Goal: Book appointment/travel/reservation

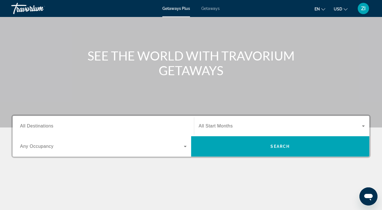
scroll to position [44, 0]
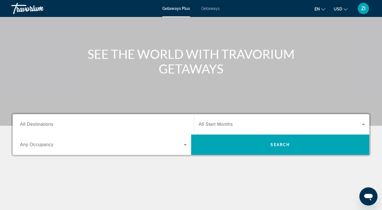
click at [56, 126] on input "Destination All Destinations" at bounding box center [103, 124] width 166 height 7
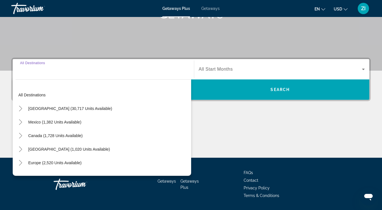
scroll to position [116, 0]
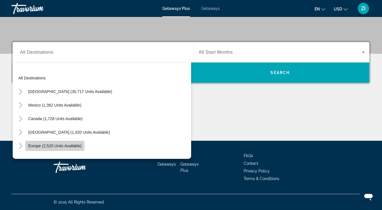
click at [63, 143] on span "Search widget" at bounding box center [54, 146] width 59 height 14
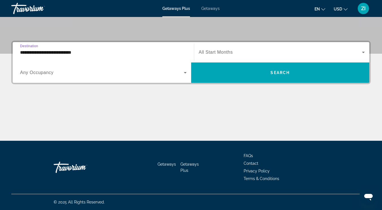
click at [140, 49] on input "**********" at bounding box center [103, 52] width 166 height 7
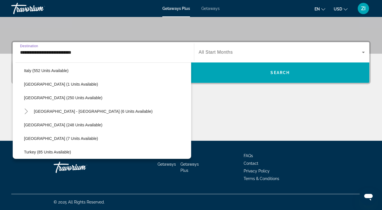
scroll to position [233, 0]
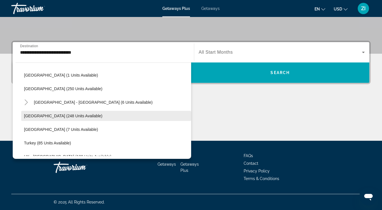
drag, startPoint x: 36, startPoint y: 129, endPoint x: 38, endPoint y: 118, distance: 11.4
click at [38, 118] on ul "[GEOGRAPHIC_DATA] (12 units available) [GEOGRAPHIC_DATA] (316 units available) …" at bounding box center [103, 47] width 175 height 257
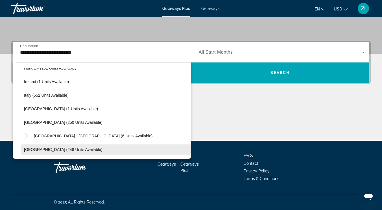
scroll to position [197, 0]
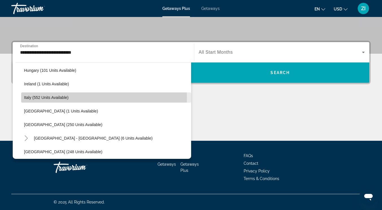
click at [39, 99] on span "Italy (552 units available)" at bounding box center [46, 97] width 45 height 5
type input "**********"
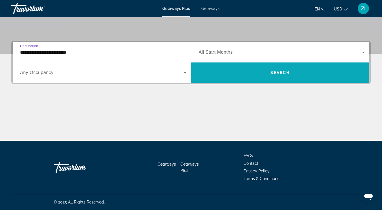
click at [283, 73] on span "Search" at bounding box center [279, 72] width 19 height 5
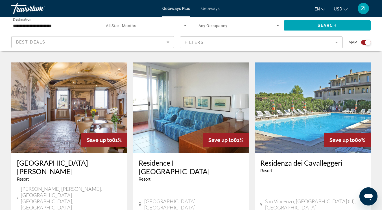
scroll to position [594, 0]
